Goal: Check status: Check status

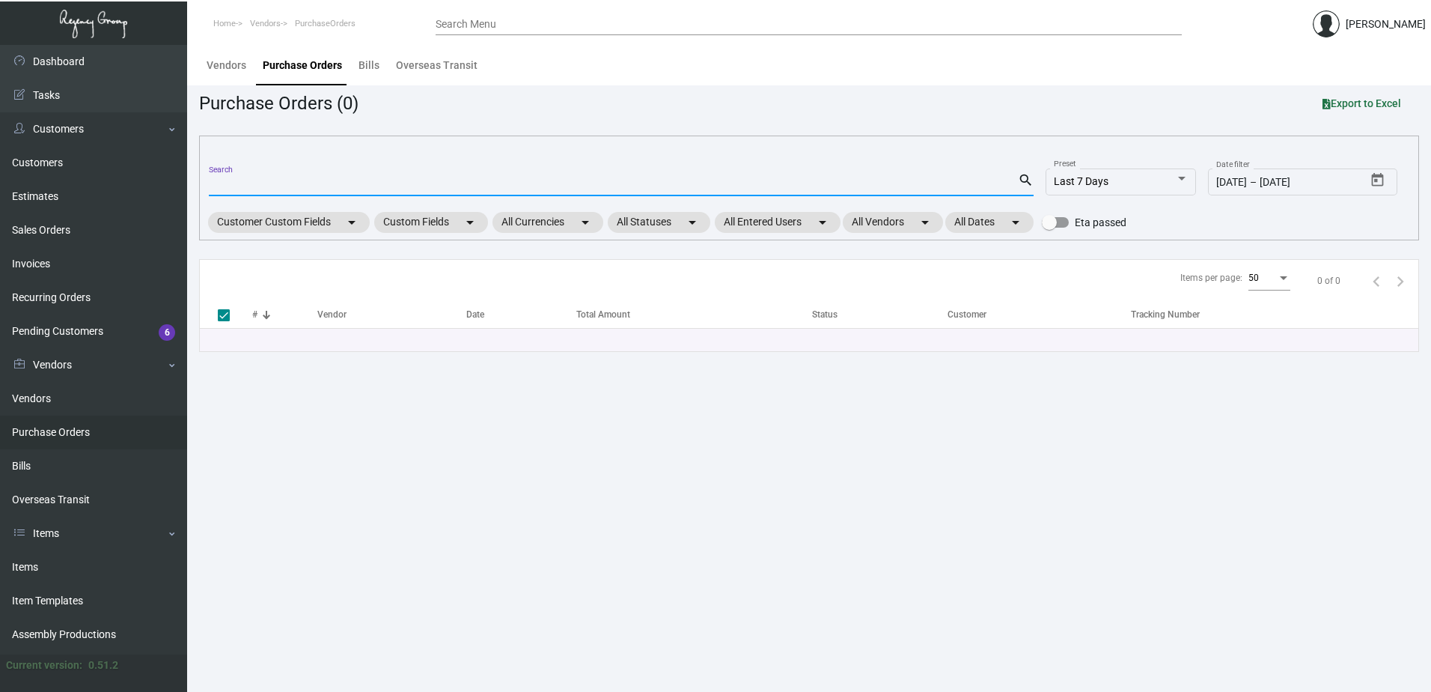
click at [397, 186] on input "Search" at bounding box center [613, 185] width 809 height 12
click at [314, 189] on input "Search" at bounding box center [613, 185] width 809 height 12
type input "104"
type input "10408"
checkbox input "false"
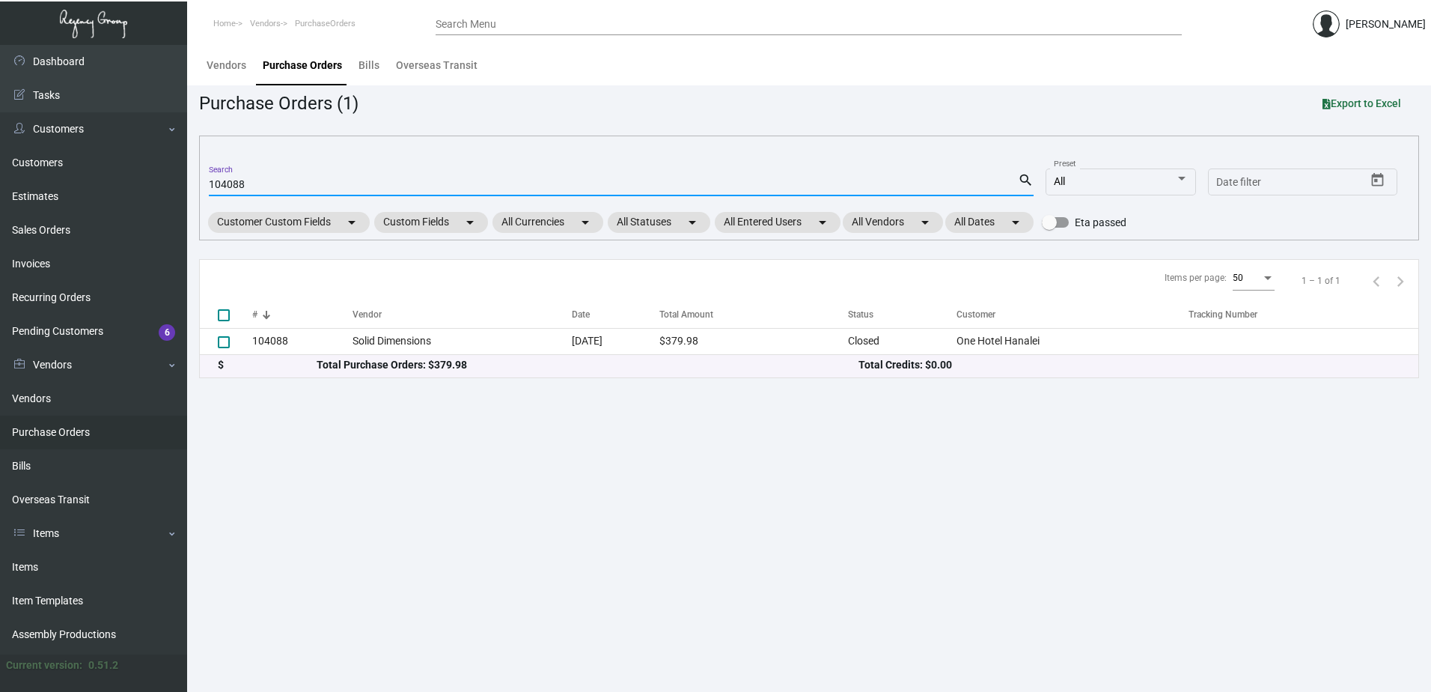
click at [232, 183] on input "104088" at bounding box center [613, 185] width 809 height 12
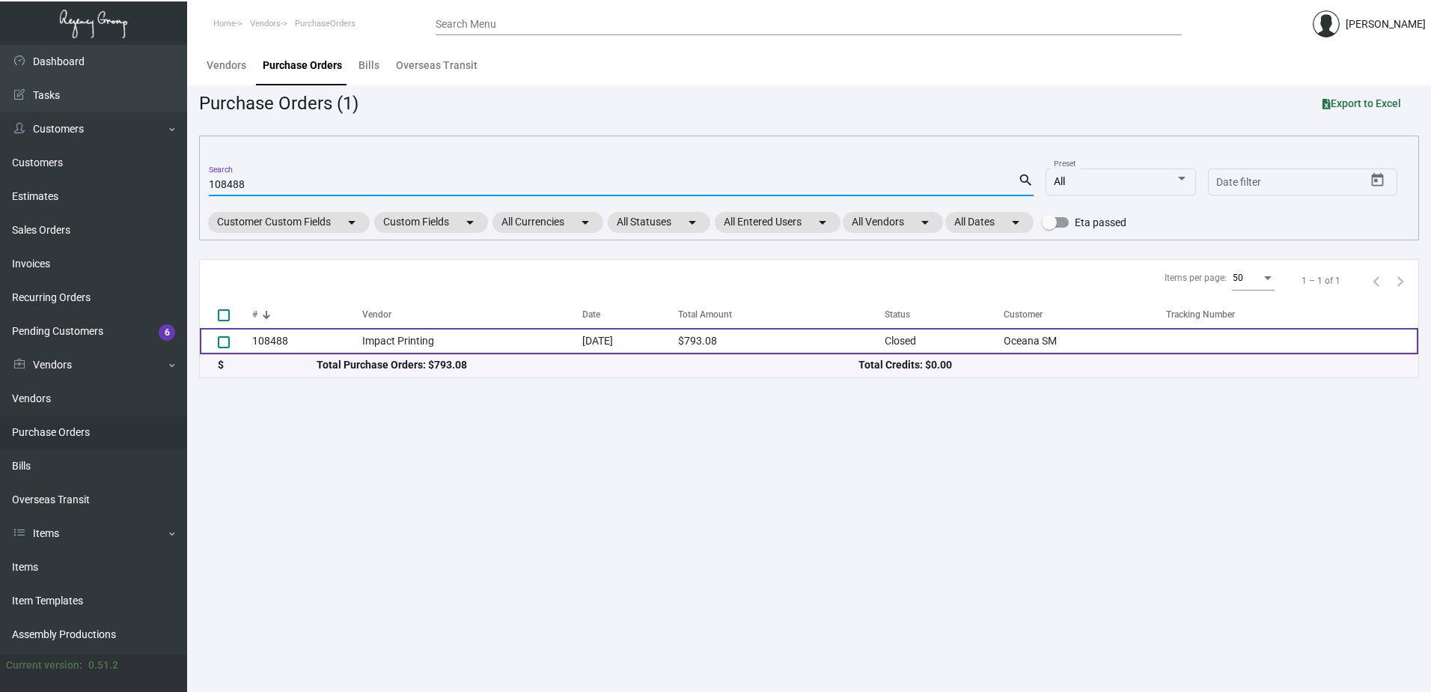
type input "108488"
click at [600, 336] on td "[DATE]" at bounding box center [630, 341] width 97 height 26
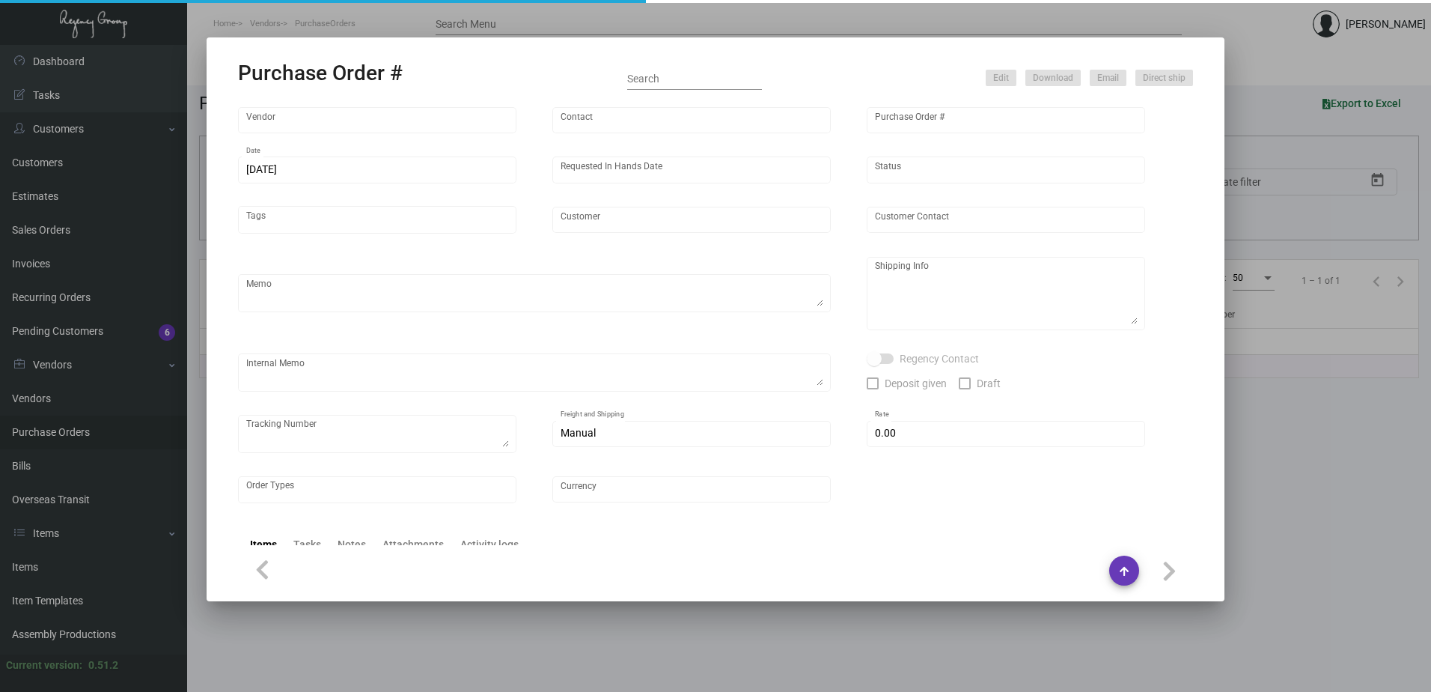
type input "Impact Printing"
type input "Impact Orders"
type input "108488"
type input "[DATE]"
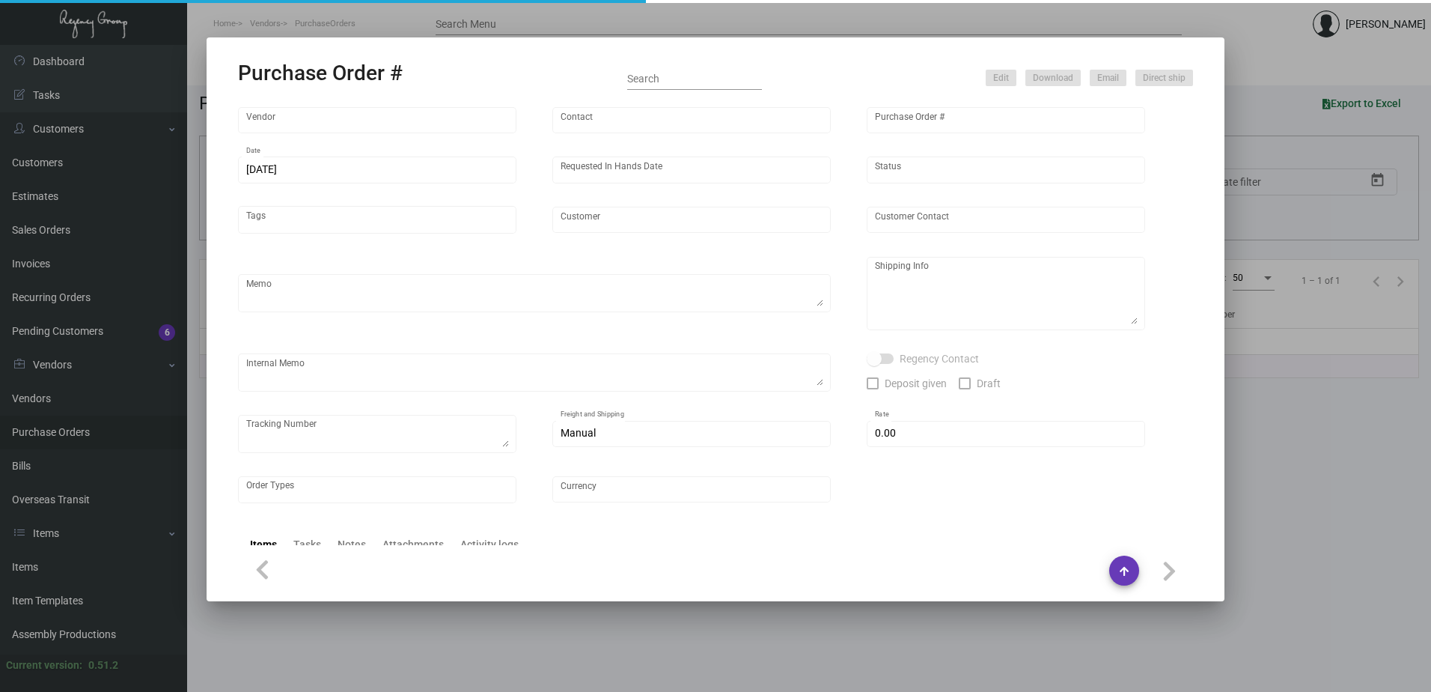
type input "Oceana SM"
type input "[PERSON_NAME]"
type textarea "Please send proof for approval to [EMAIL_ADDRESS][DOMAIN_NAME] with me cc'ed. V…"
type textarea "Oceana SM - [PERSON_NAME] [STREET_ADDRESS]"
type textarea "[DATE] - Art approved vendor's proof. Vendor quote attached. Label provided to …"
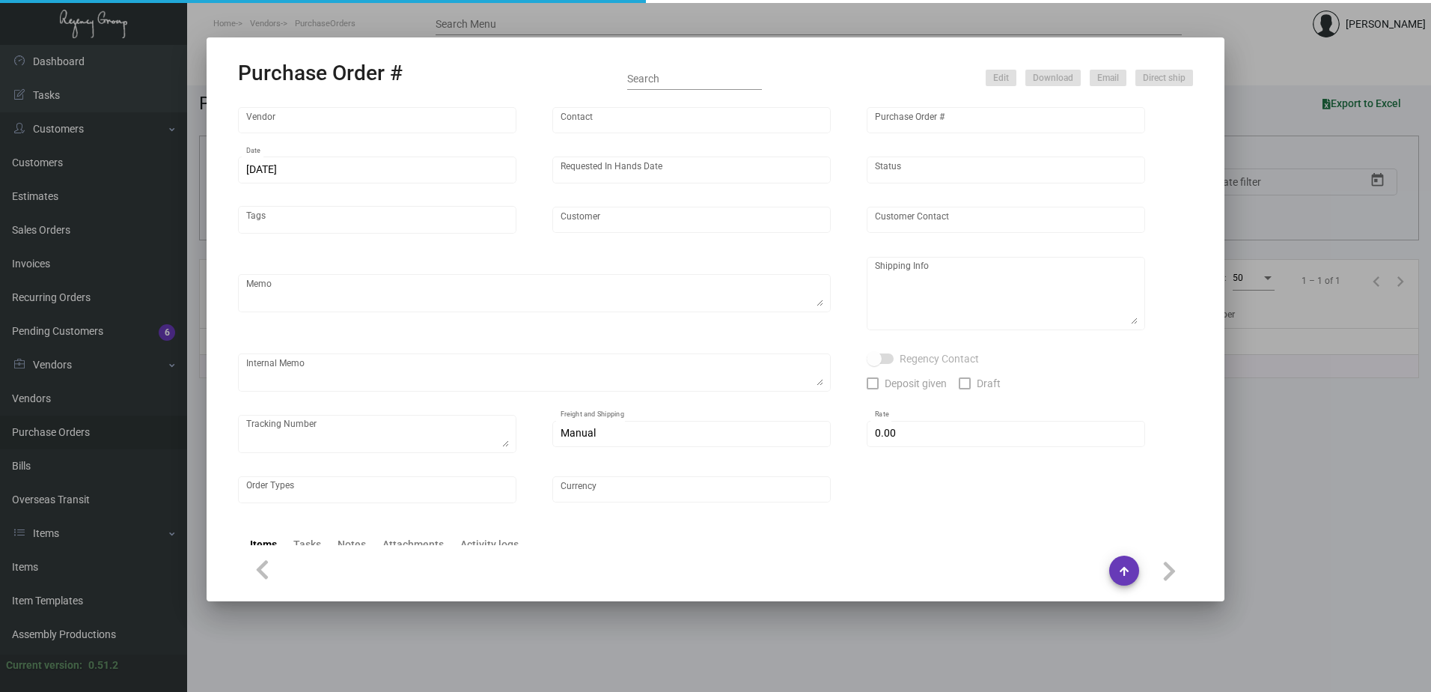
type input "$ 0.00"
type input "United States Dollar $"
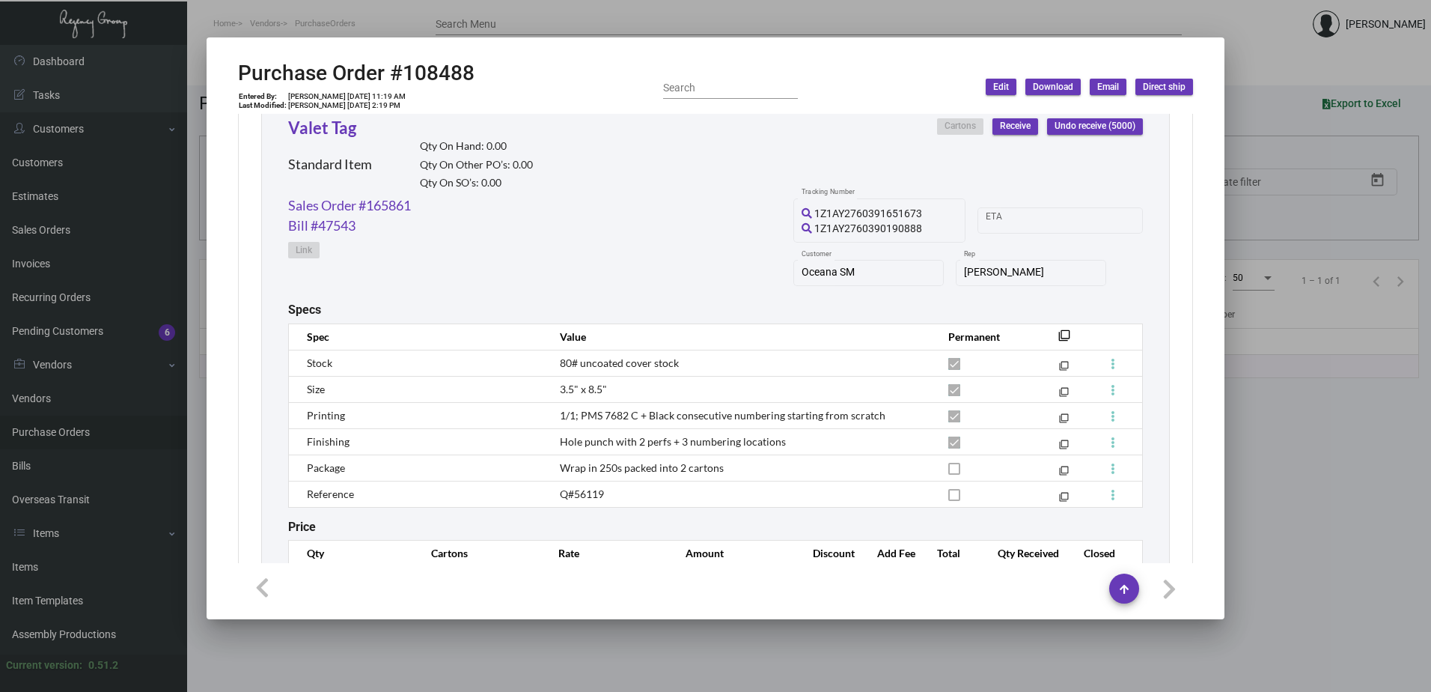
scroll to position [798, 0]
